Goal: Task Accomplishment & Management: Use online tool/utility

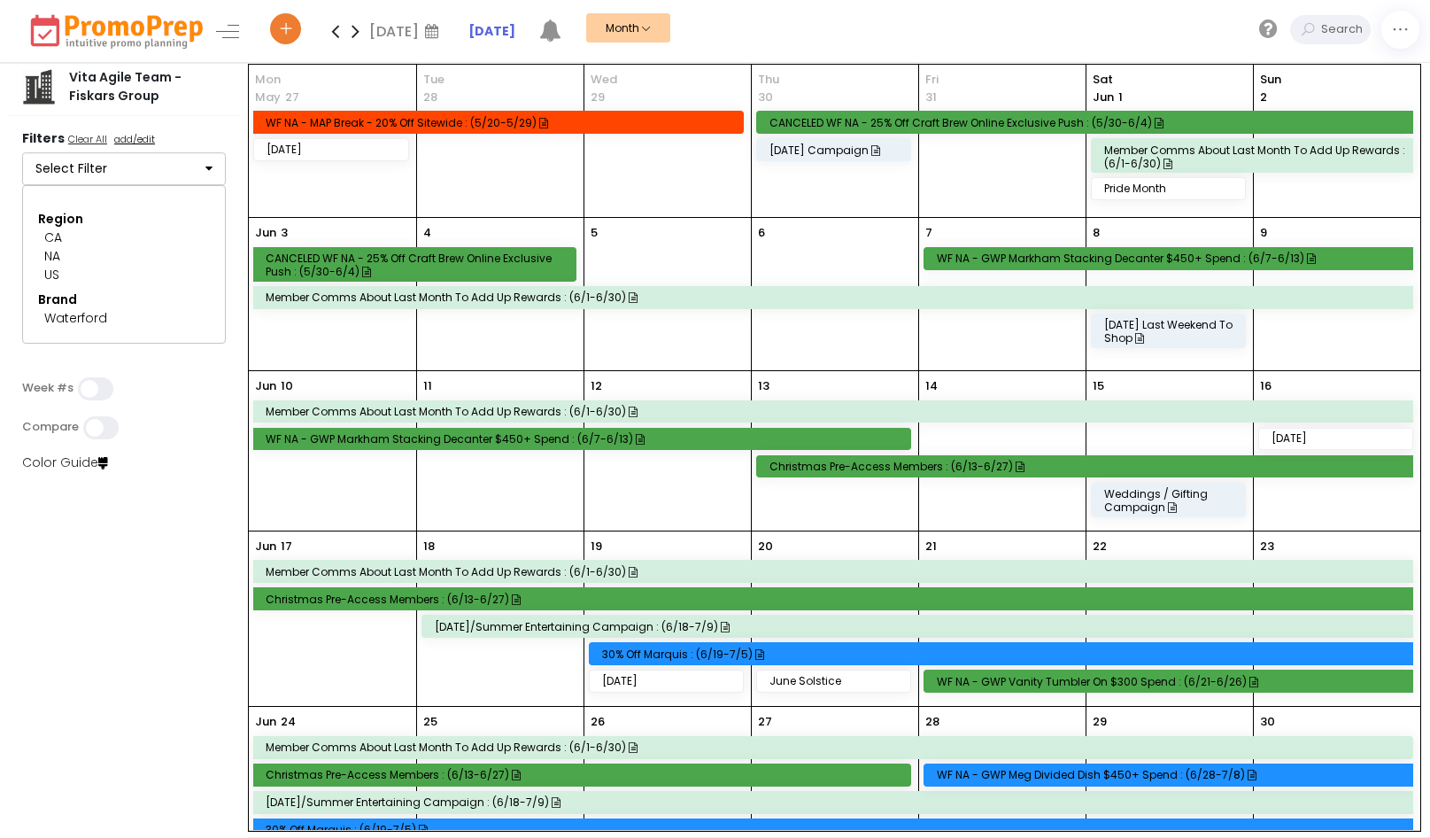
click at [508, 27] on strong "[DATE]" at bounding box center [491, 31] width 47 height 18
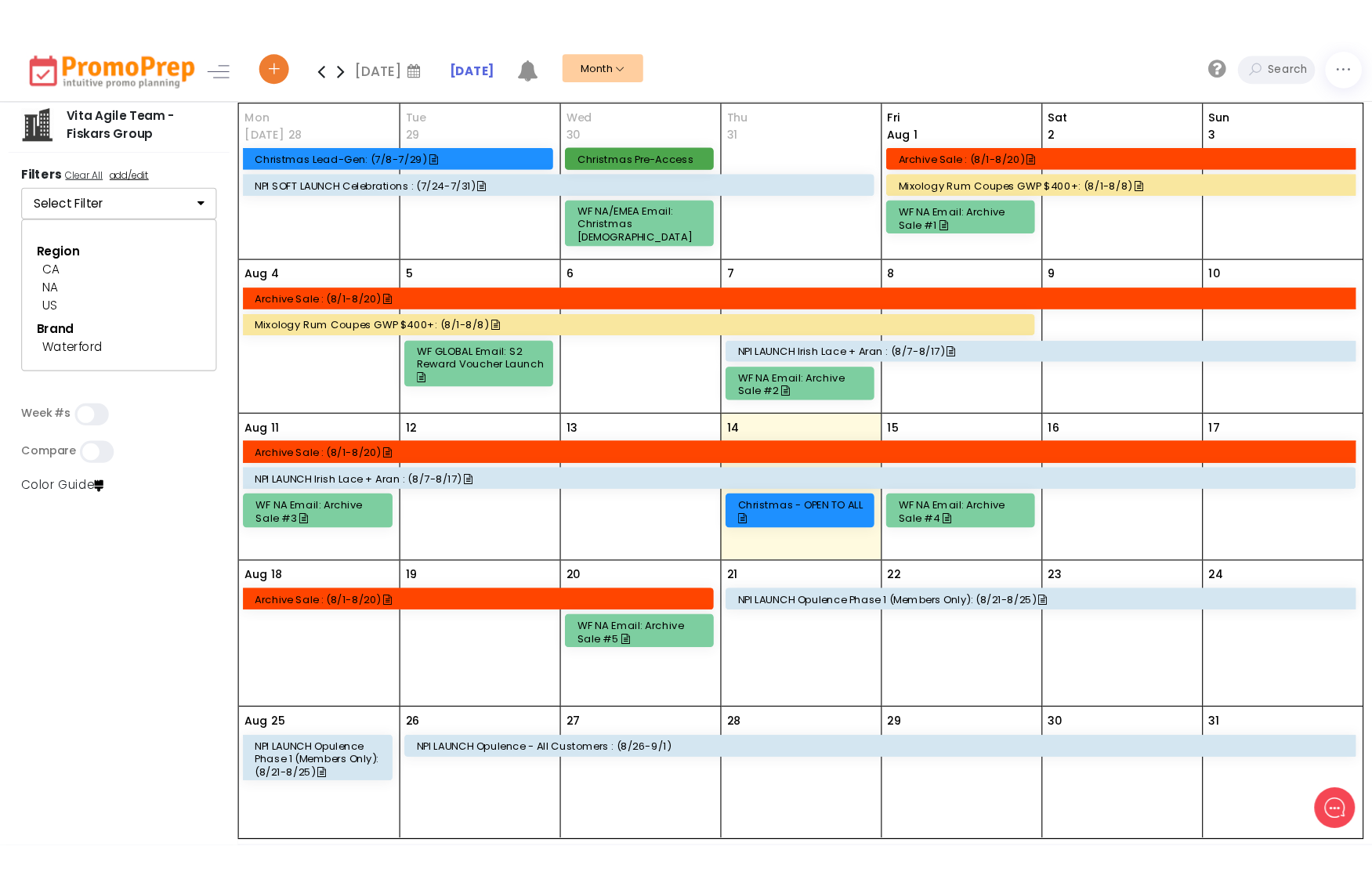
scroll to position [6, 0]
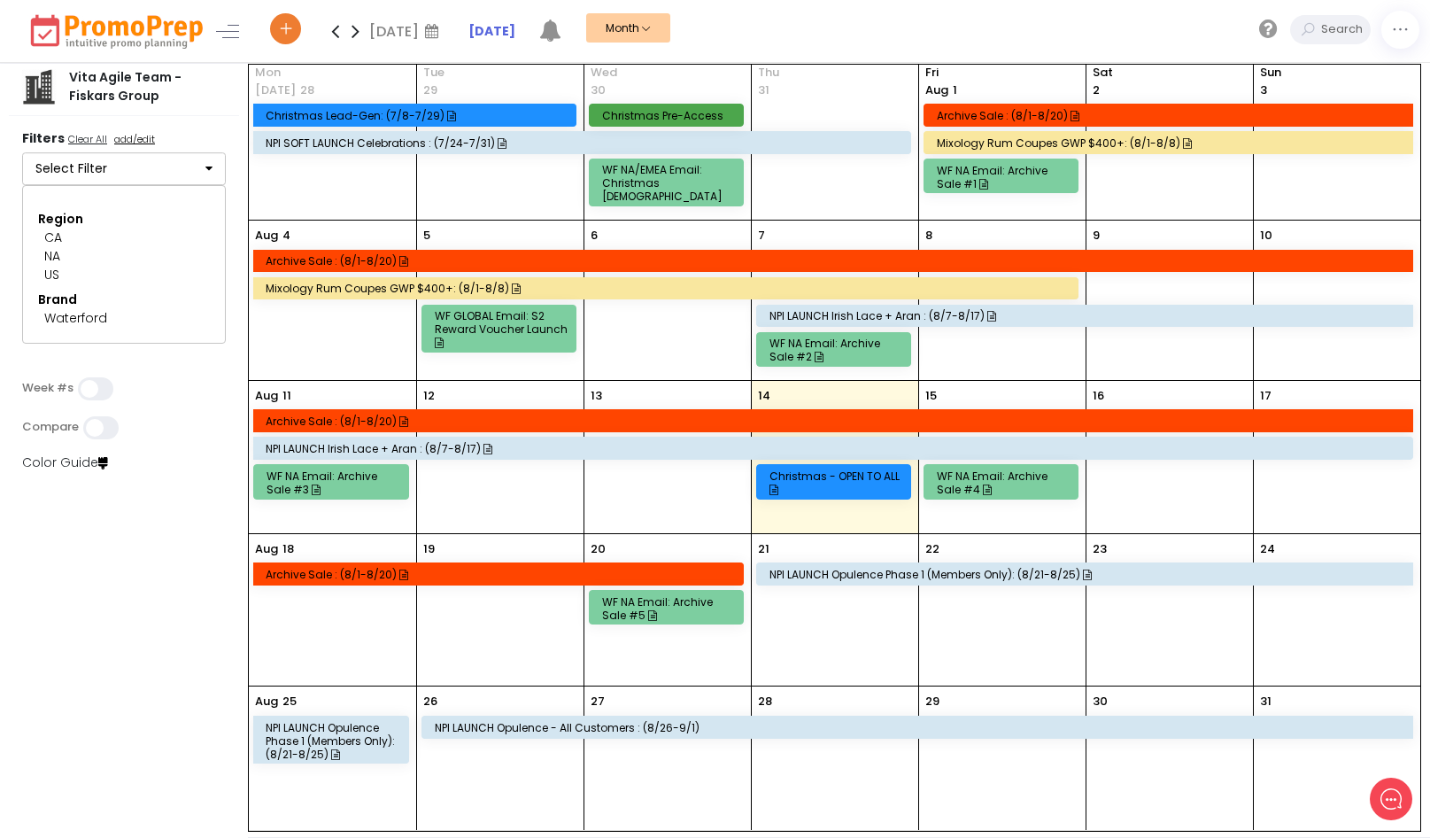
click at [468, 20] on li "[DATE] [DATE] Mo Tu We Th Fr Sa Su 28 29 30 31 1 2 3 4 5 6 7 8 9 10 11 12 13 14…" at bounding box center [396, 31] width 143 height 62
click at [504, 30] on strong "[DATE]" at bounding box center [491, 31] width 47 height 18
click at [799, 470] on div "Christmas - OPEN TO ALL" at bounding box center [836, 482] width 134 height 27
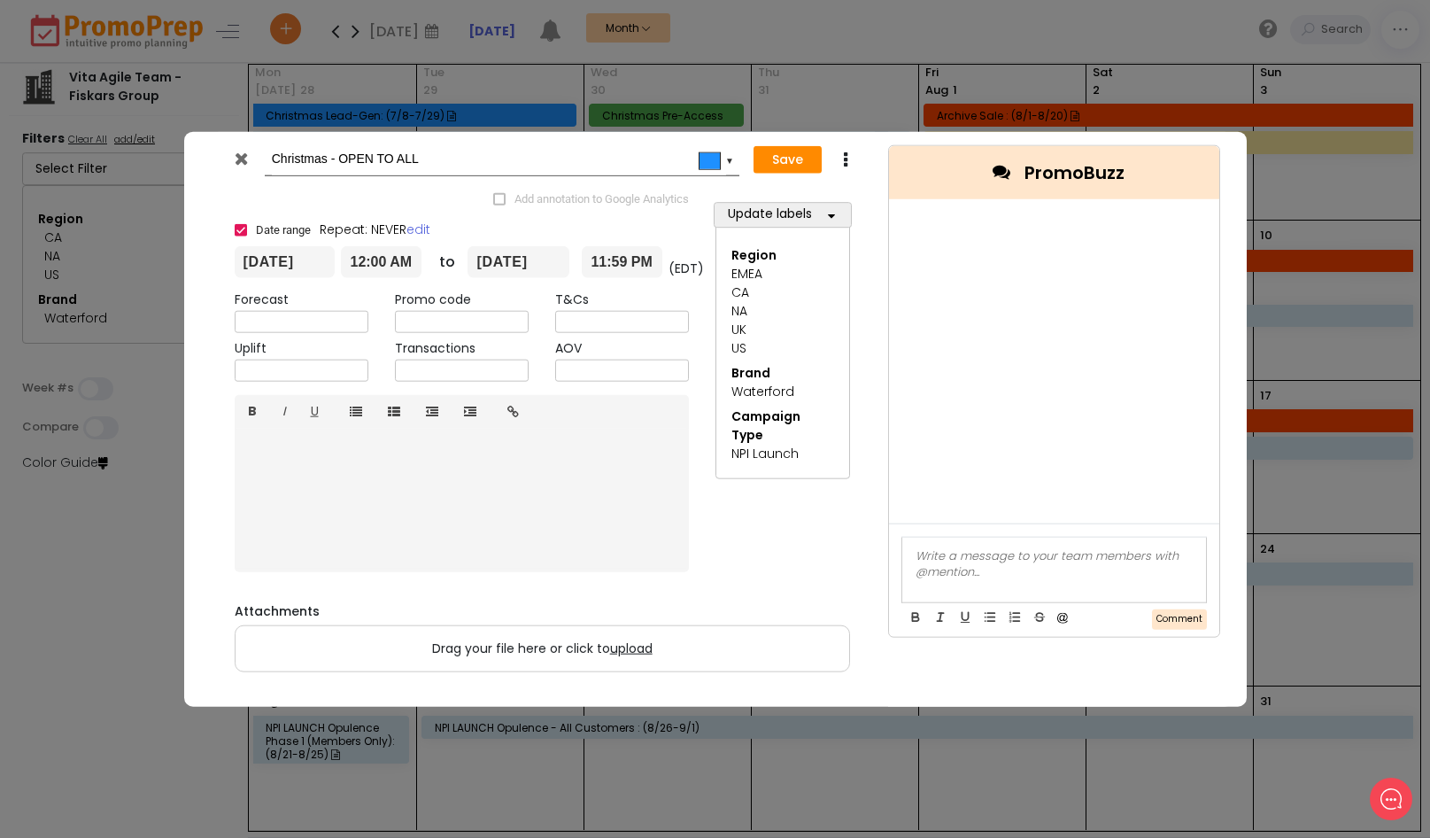
click at [231, 156] on div at bounding box center [242, 163] width 43 height 27
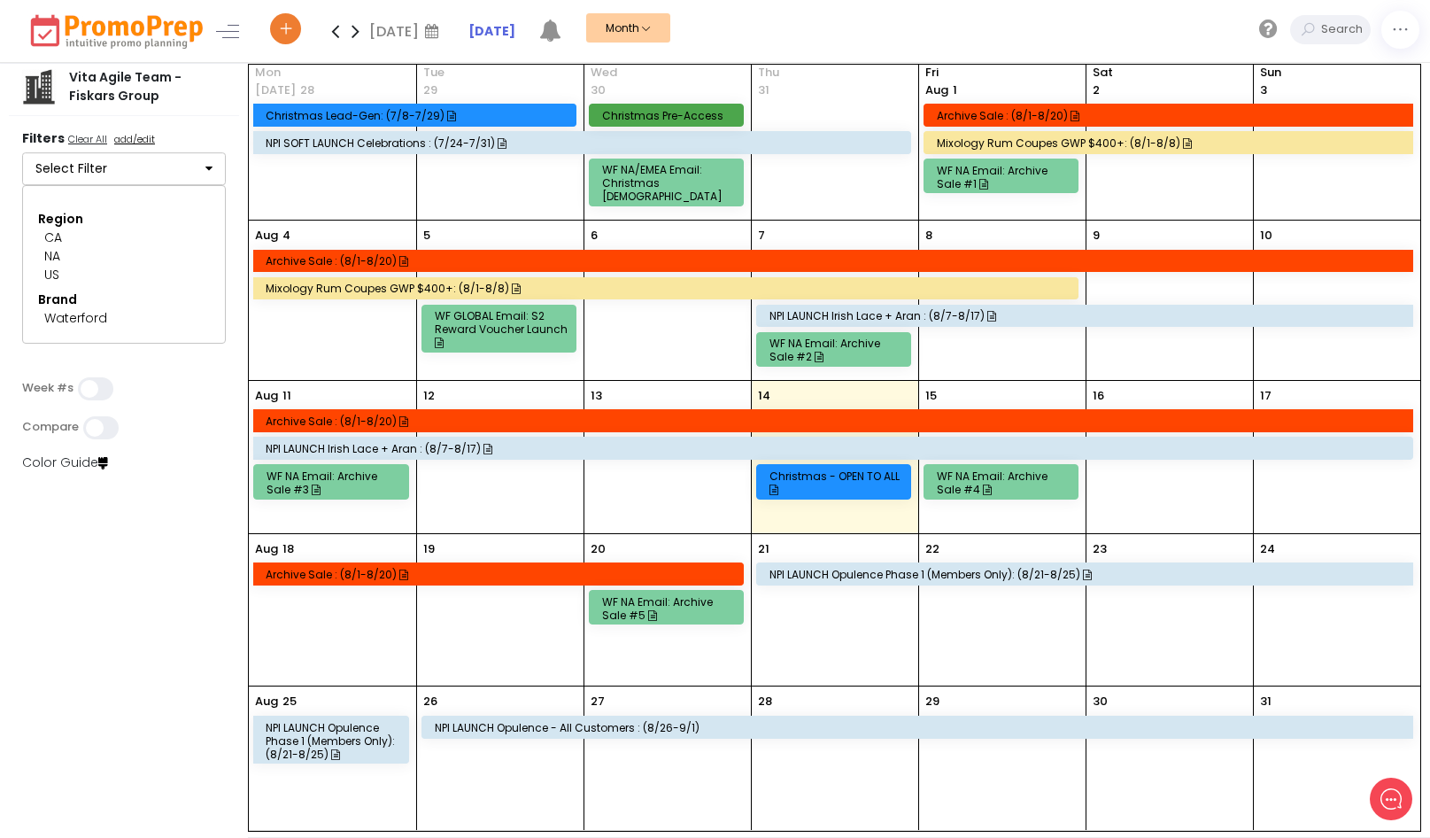
click at [926, 40] on div "[DATE] [DATE] Mo Tu We Th Fr Sa Su 28 29 30 31 1 2 3 4 5 6 7 8 9 10 11 12 13 14…" at bounding box center [848, 31] width 1164 height 62
click at [588, 449] on div "NPI LAUNCH Irish Lace + Aran : (8/7-8/17)" at bounding box center [832, 447] width 1159 height 21
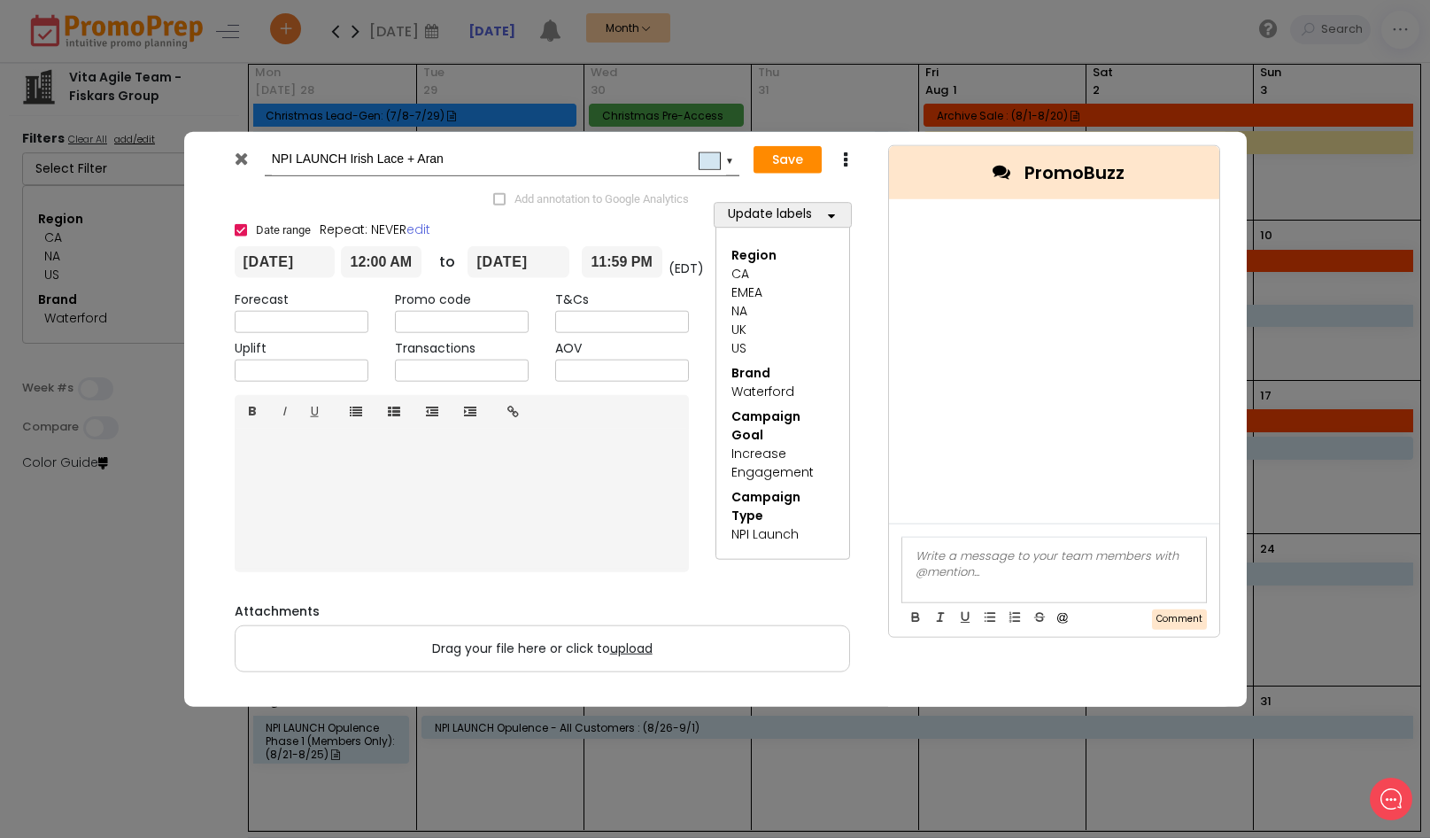
click at [247, 158] on icon at bounding box center [241, 159] width 13 height 18
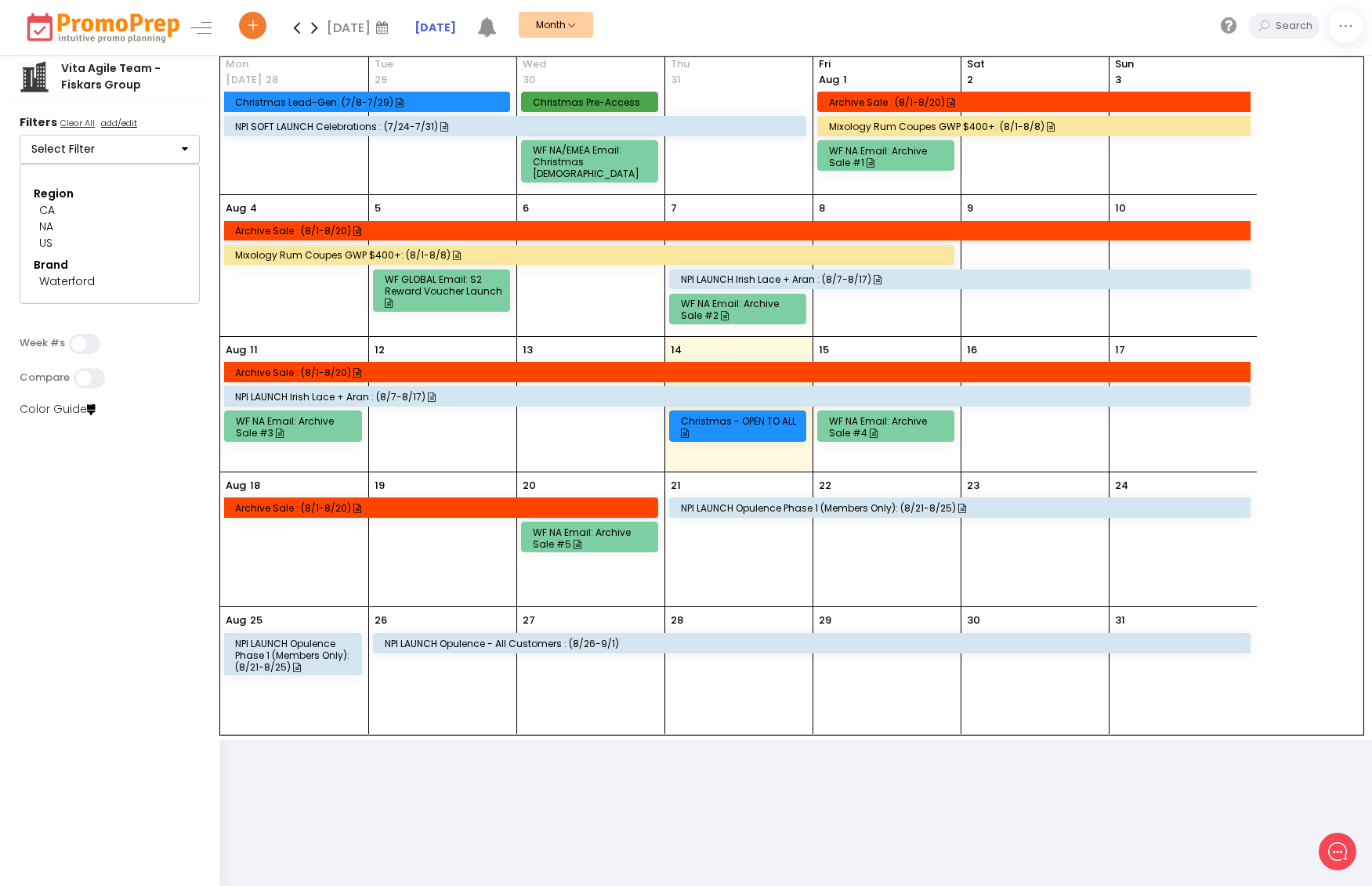
scroll to position [0, 0]
